Goal: Task Accomplishment & Management: Manage account settings

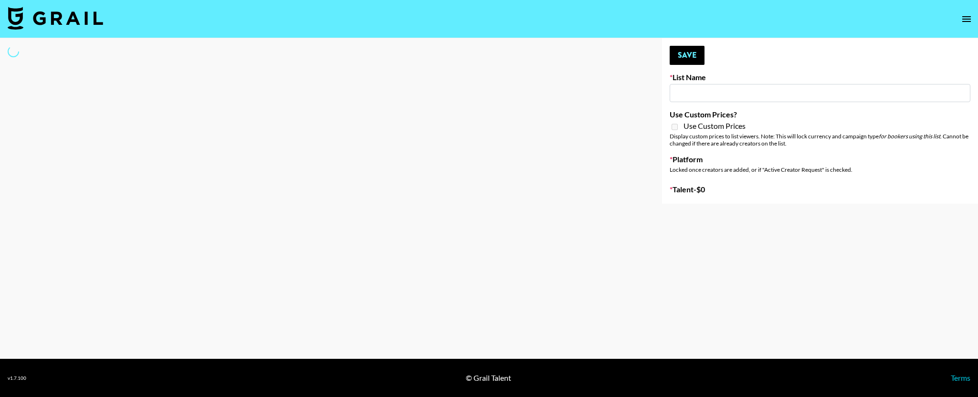
click at [748, 94] on input at bounding box center [820, 93] width 301 height 18
type input "Content Labs for Perplexity"
checkbox input "true"
select select "Brand"
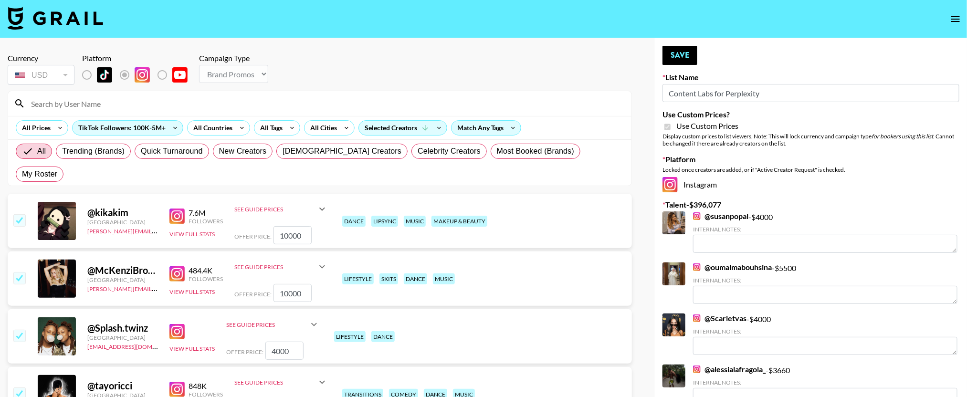
click at [163, 114] on div at bounding box center [319, 103] width 623 height 25
click at [159, 104] on input at bounding box center [325, 103] width 601 height 15
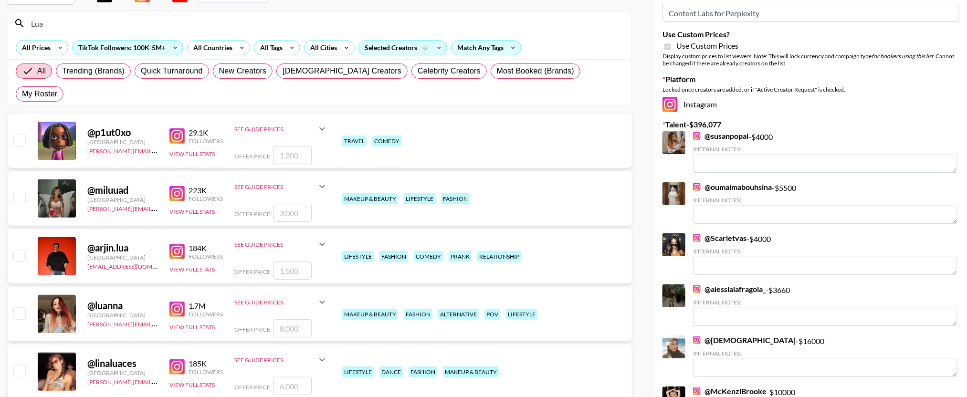
scroll to position [81, 0]
type input "Lua"
click at [23, 307] on input "checkbox" at bounding box center [18, 312] width 11 height 11
checkbox input "true"
type input "8000"
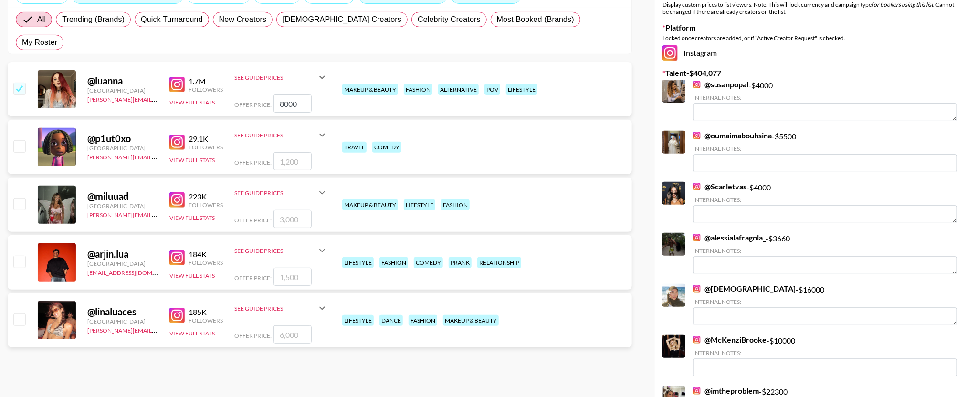
scroll to position [0, 0]
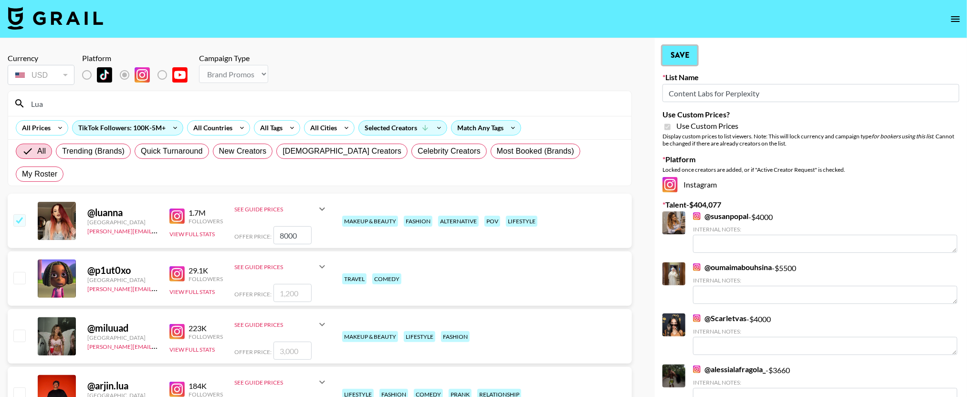
click at [678, 58] on button "Save" at bounding box center [680, 55] width 35 height 19
